Goal: Task Accomplishment & Management: Complete application form

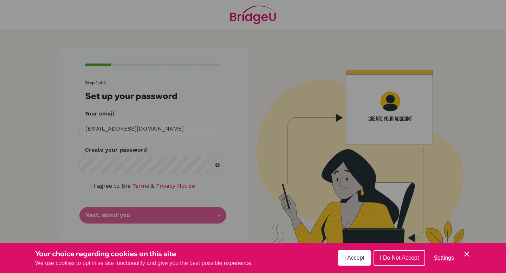
click at [362, 256] on span "I Accept" at bounding box center [354, 258] width 20 height 6
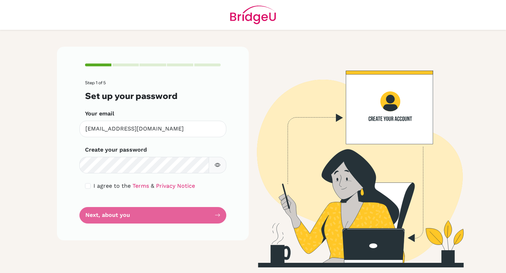
click at [105, 184] on span "I agree to the" at bounding box center [111, 186] width 37 height 7
click at [101, 184] on span "I agree to the" at bounding box center [111, 186] width 37 height 7
click at [99, 187] on span "I agree to the" at bounding box center [111, 186] width 37 height 7
click at [86, 186] on input "checkbox" at bounding box center [88, 186] width 6 height 6
checkbox input "true"
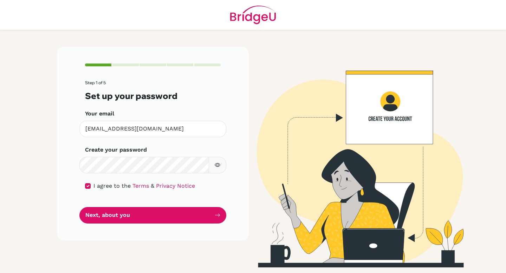
click at [220, 169] on button "button" at bounding box center [218, 165] width 18 height 17
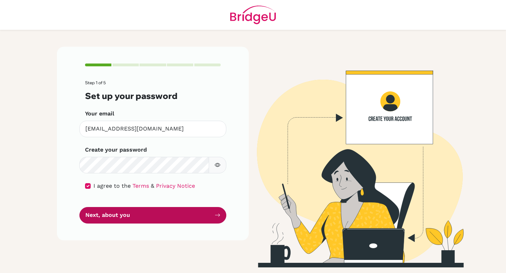
click at [159, 211] on button "Next, about you" at bounding box center [152, 215] width 147 height 17
